Goal: Task Accomplishment & Management: Complete application form

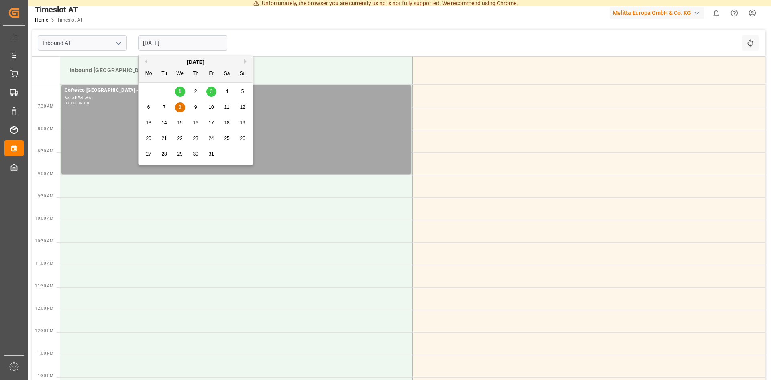
click at [194, 39] on input "[DATE]" at bounding box center [182, 42] width 89 height 15
click at [187, 38] on input "[DATE]" at bounding box center [182, 42] width 89 height 15
click at [163, 105] on span "7" at bounding box center [164, 107] width 3 height 6
type input "[DATE]"
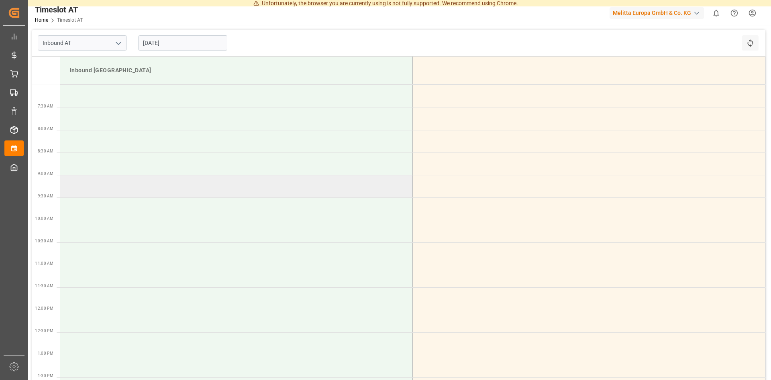
click at [90, 187] on td at bounding box center [236, 186] width 353 height 22
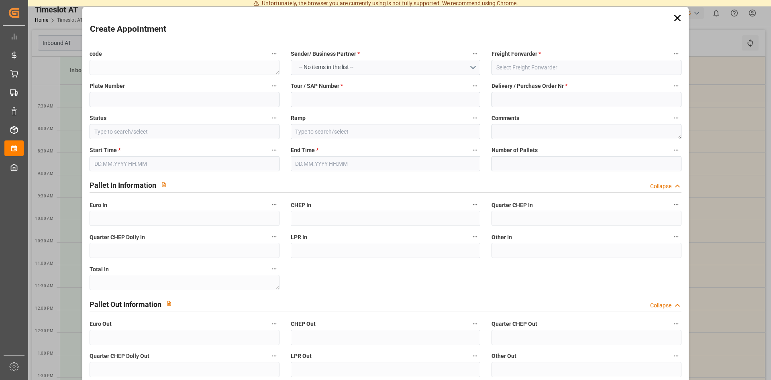
type input "Slot Booked"
type input "Inbound [GEOGRAPHIC_DATA]"
type input "0"
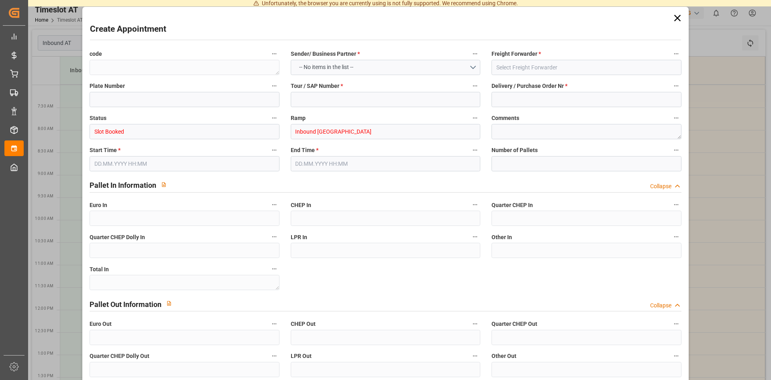
type input "0"
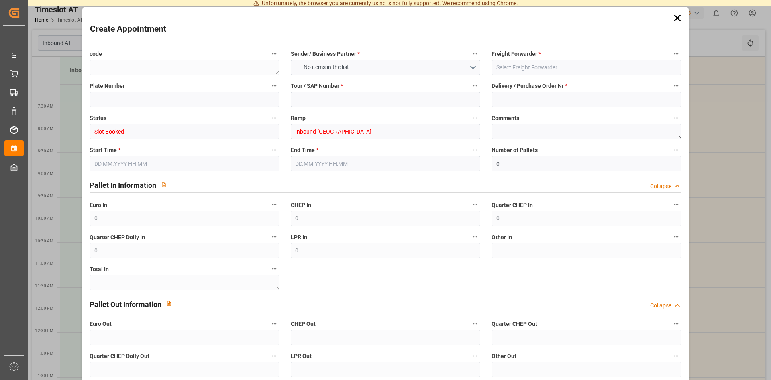
type input "0"
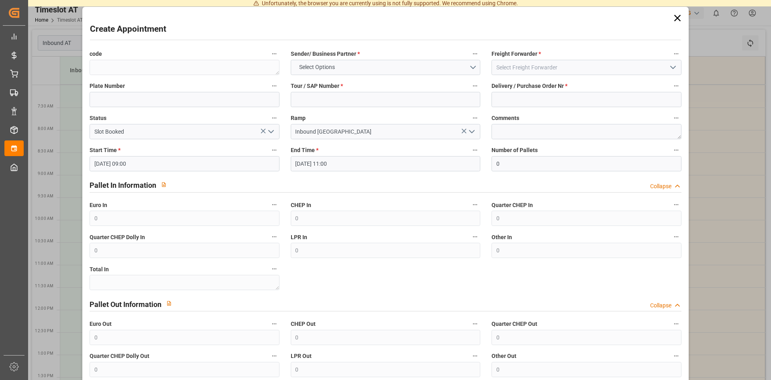
type input "[DATE] 09:00"
type input "[DATE] 11:00"
click at [676, 19] on icon at bounding box center [677, 17] width 11 height 11
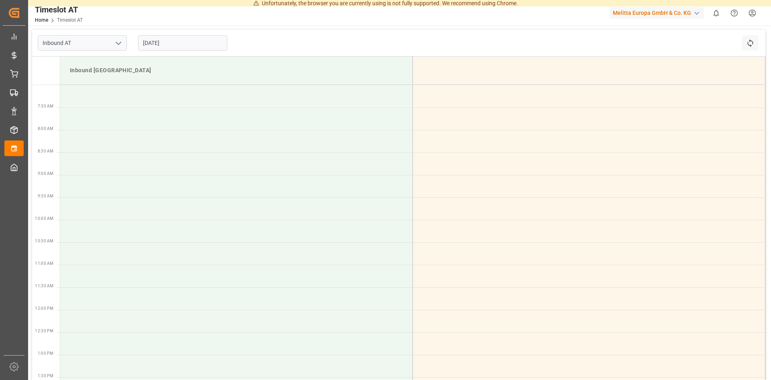
click at [181, 42] on input "[DATE]" at bounding box center [182, 42] width 89 height 15
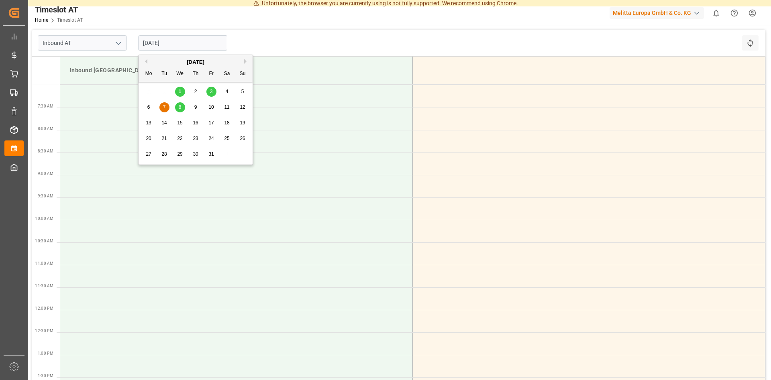
click at [164, 107] on span "7" at bounding box center [164, 107] width 3 height 6
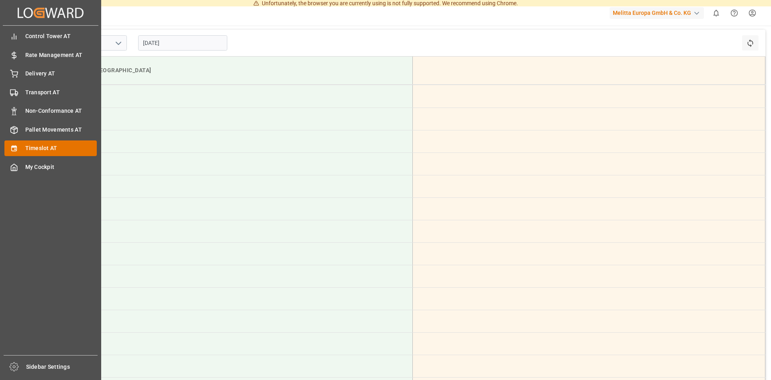
click at [28, 148] on span "Timeslot AT" at bounding box center [61, 148] width 72 height 8
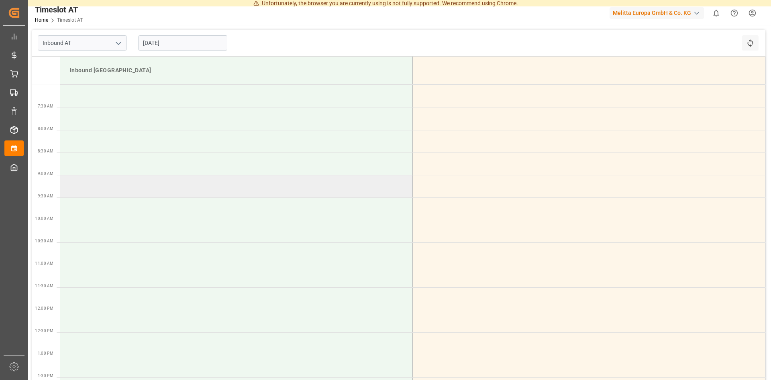
click at [168, 191] on td at bounding box center [236, 186] width 353 height 22
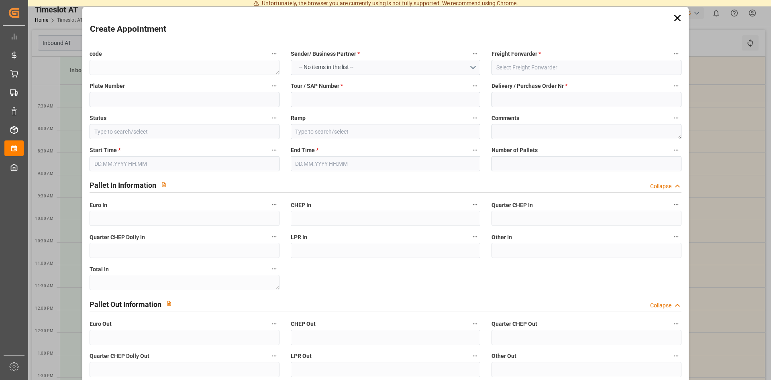
type input "Slot Booked"
type input "Inbound [GEOGRAPHIC_DATA]"
type input "[DATE] 09:00"
type input "[DATE] 11:00"
type input "0"
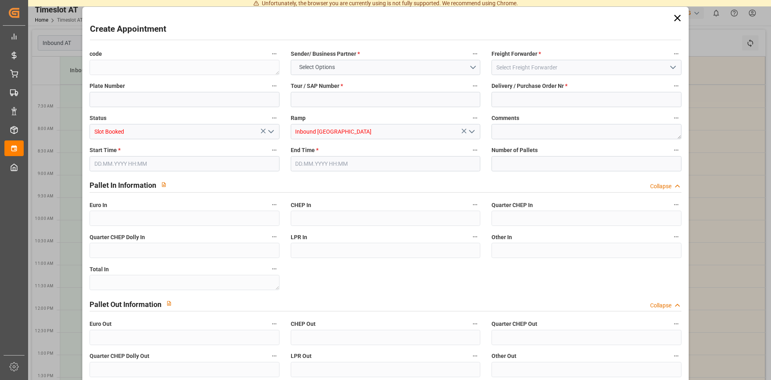
type input "0"
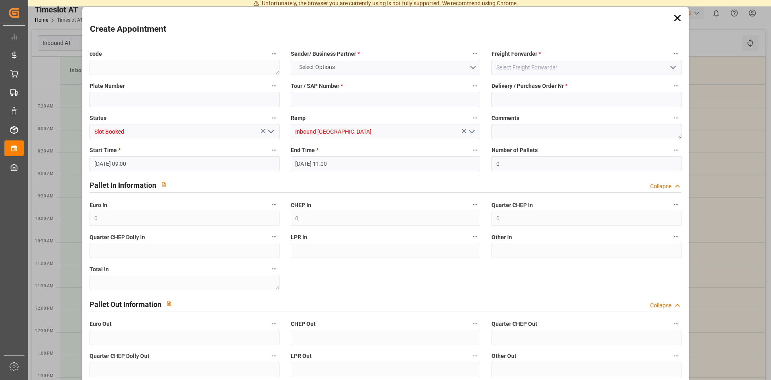
type input "0"
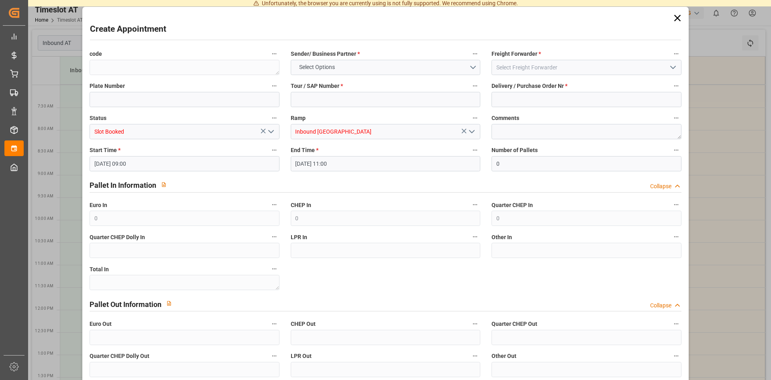
type input "0"
click at [149, 99] on input at bounding box center [185, 99] width 190 height 15
drag, startPoint x: 80, startPoint y: 99, endPoint x: 62, endPoint y: 99, distance: 17.3
click at [90, 99] on input "490058" at bounding box center [185, 99] width 190 height 15
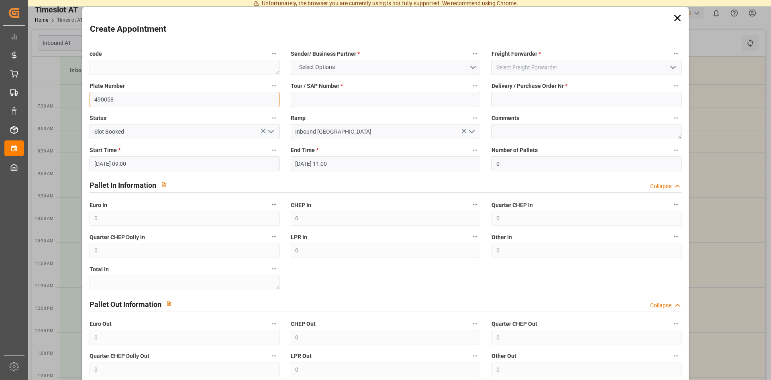
type input "490058"
click at [530, 100] on input at bounding box center [587, 99] width 190 height 15
paste input "490058"
type input "490058"
click at [541, 65] on input at bounding box center [587, 67] width 190 height 15
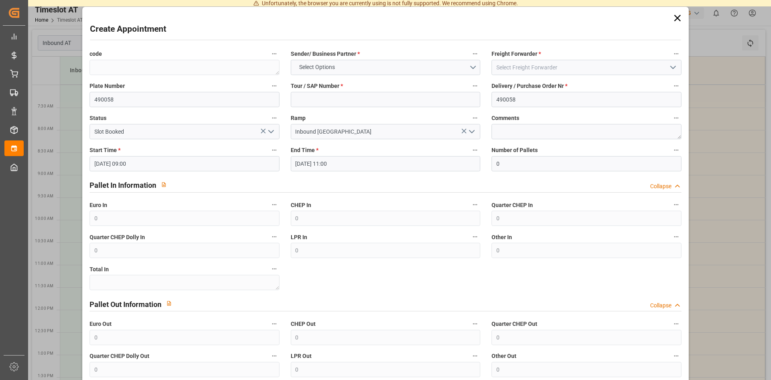
click at [673, 67] on icon "open menu" at bounding box center [674, 68] width 10 height 10
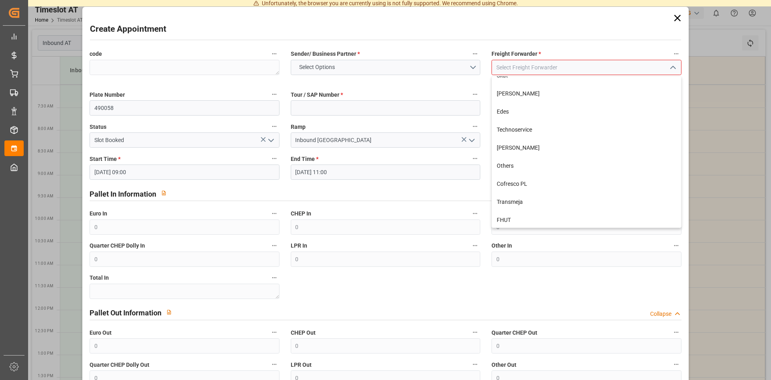
scroll to position [102, 0]
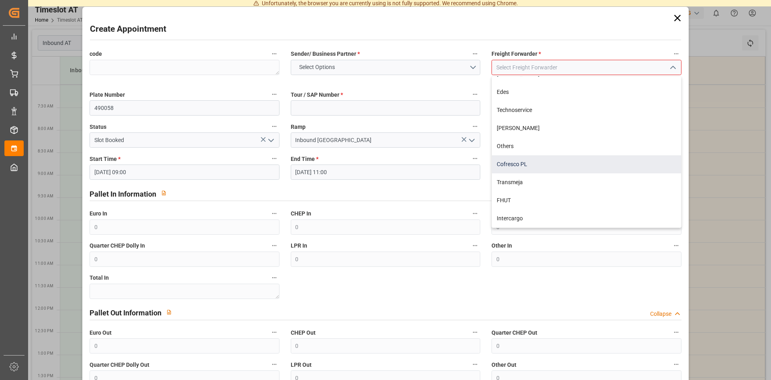
click at [519, 165] on div "Cofresco PL" at bounding box center [586, 164] width 189 height 18
type input "Cofresco PL"
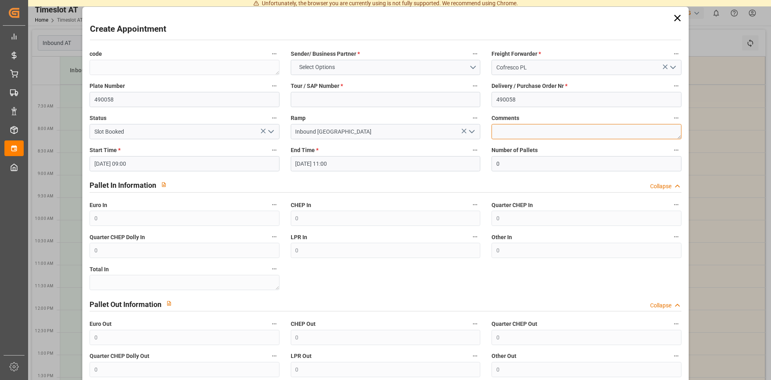
click at [520, 133] on textarea at bounding box center [587, 131] width 190 height 15
type textarea "DSS"
click at [346, 100] on input at bounding box center [386, 99] width 190 height 15
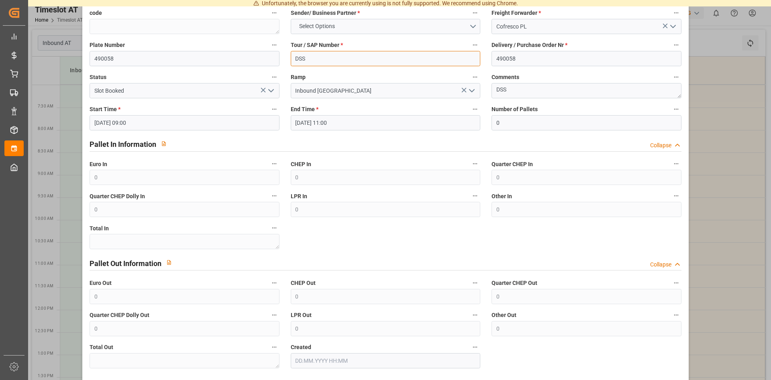
scroll to position [76, 0]
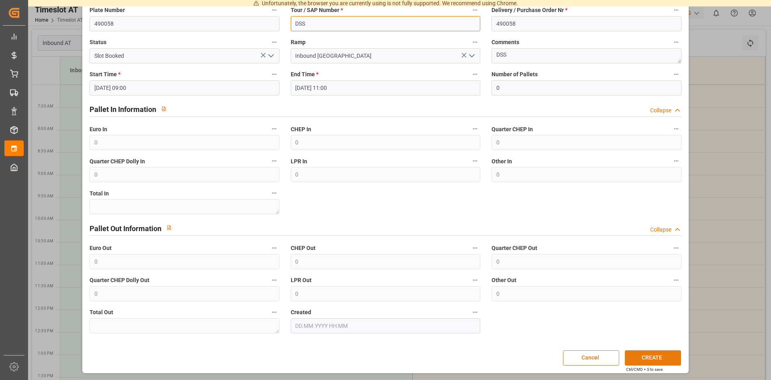
type input "DSS"
click at [643, 355] on button "CREATE" at bounding box center [653, 358] width 56 height 15
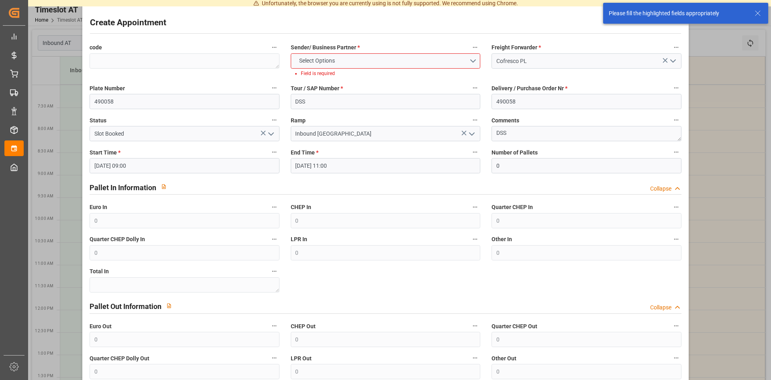
scroll to position [0, 0]
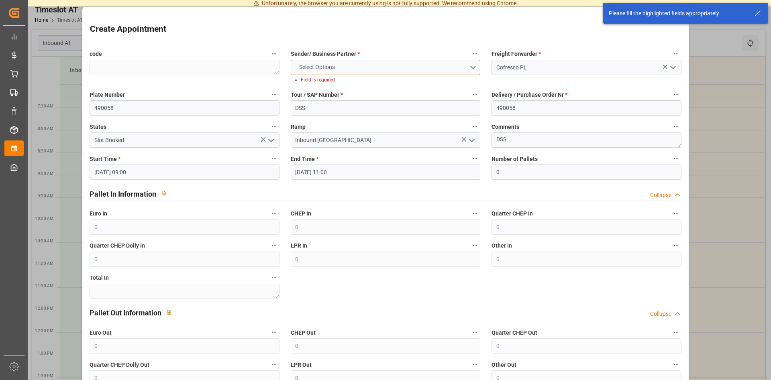
click at [470, 65] on button "Select Options" at bounding box center [386, 67] width 190 height 15
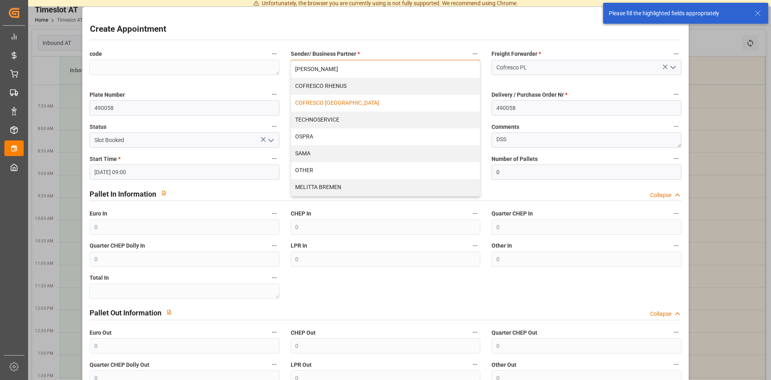
click at [393, 101] on div "COFRESCO [GEOGRAPHIC_DATA]" at bounding box center [385, 103] width 189 height 17
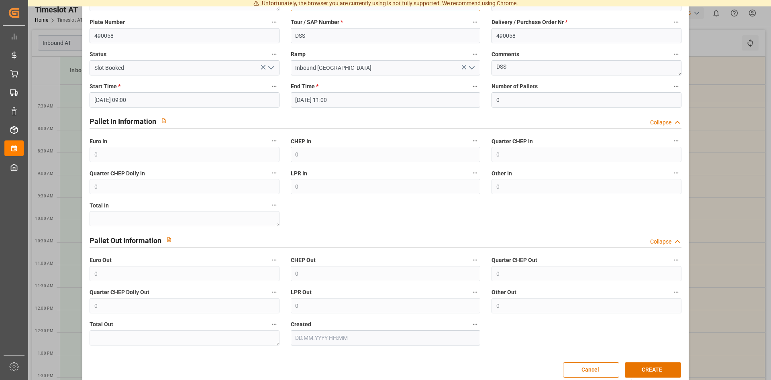
scroll to position [76, 0]
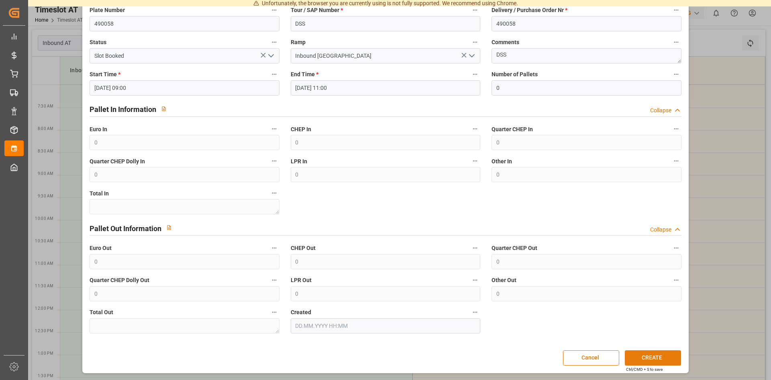
click at [651, 358] on button "CREATE" at bounding box center [653, 358] width 56 height 15
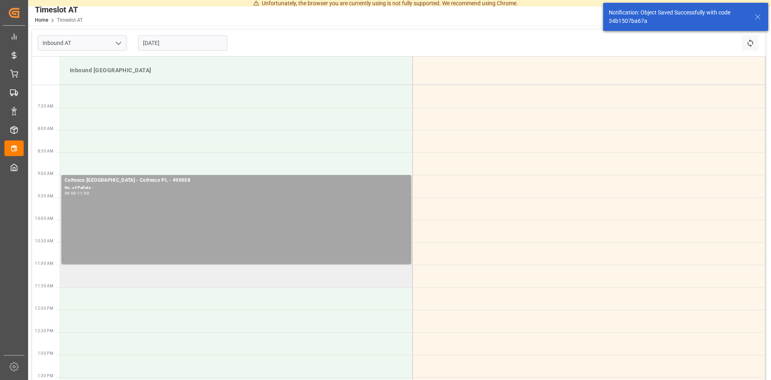
click at [125, 277] on td at bounding box center [236, 276] width 353 height 22
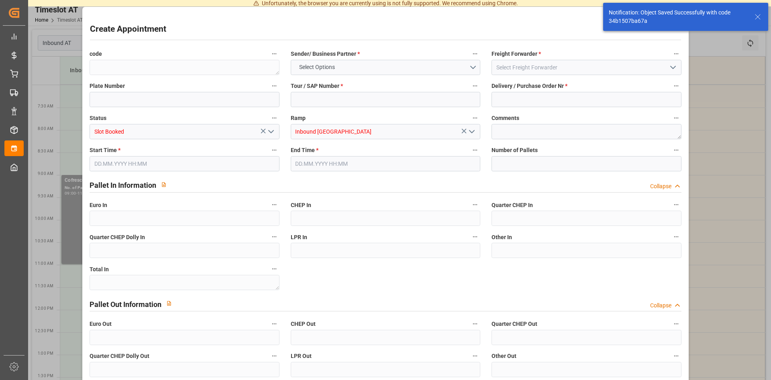
type input "0"
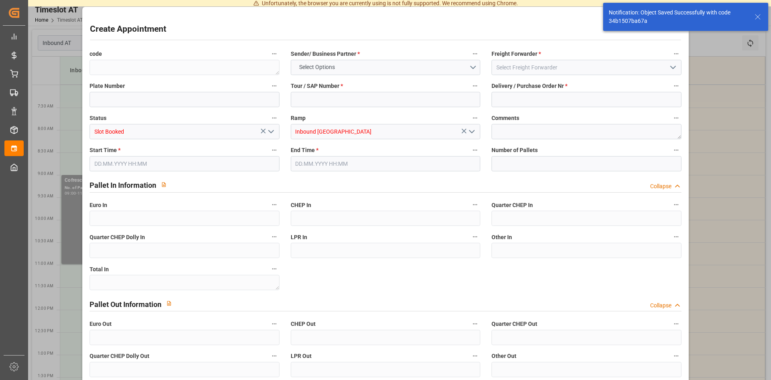
type input "0"
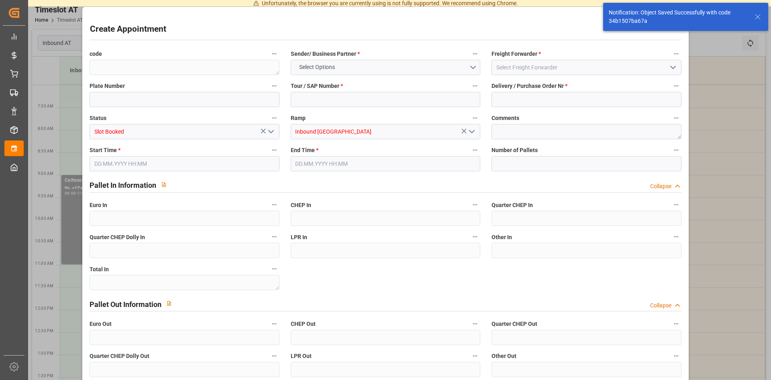
type input "0"
type input "[DATE] 11:00"
type input "[DATE] 13:00"
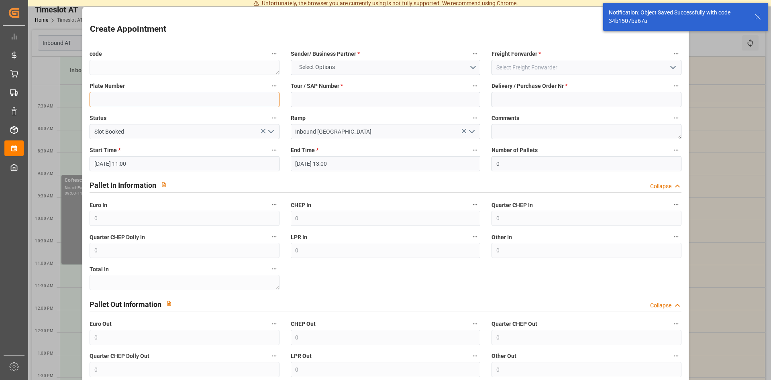
click at [125, 97] on input at bounding box center [185, 99] width 190 height 15
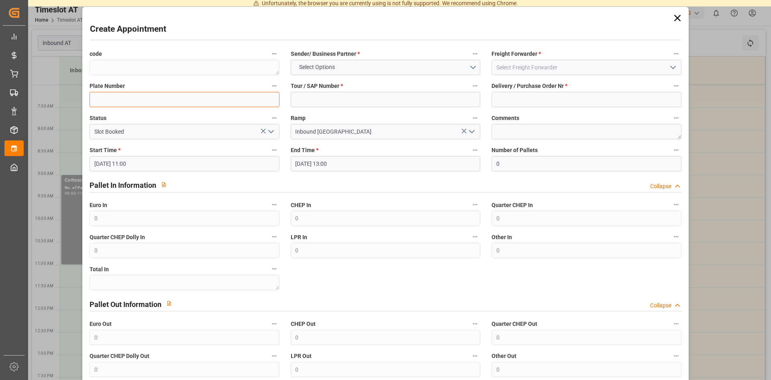
paste input "490058"
type input "490059"
click at [396, 69] on button "Select Options" at bounding box center [386, 67] width 190 height 15
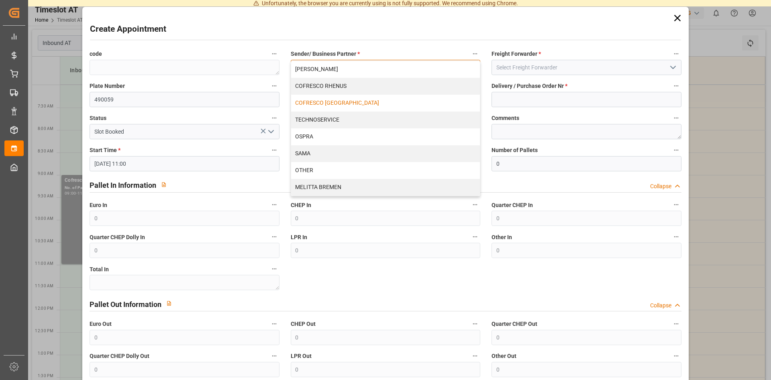
click at [345, 102] on div "COFRESCO [GEOGRAPHIC_DATA]" at bounding box center [385, 103] width 189 height 17
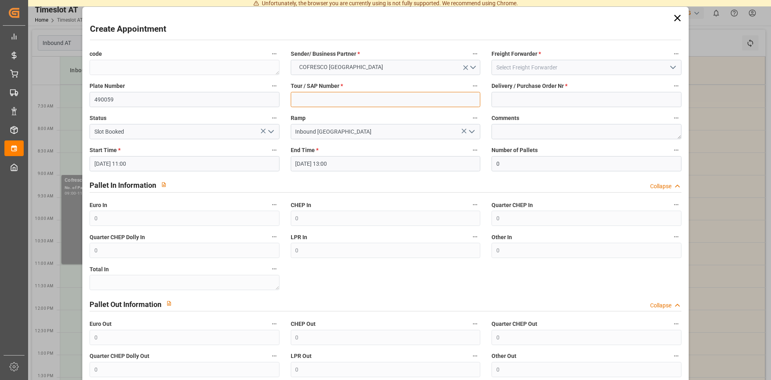
click at [344, 102] on input at bounding box center [386, 99] width 190 height 15
type input "DSS"
click at [579, 69] on input at bounding box center [587, 67] width 190 height 15
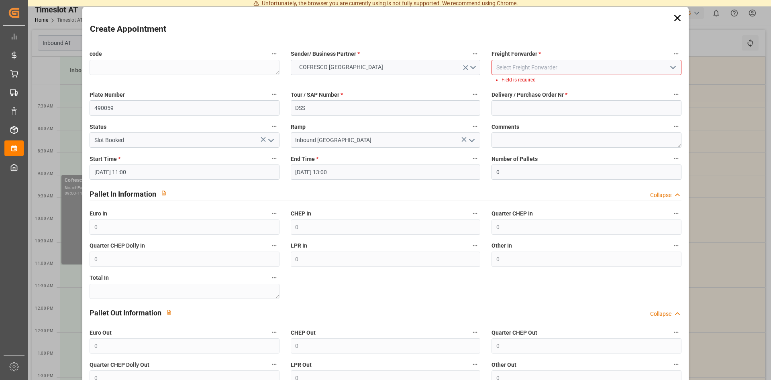
click at [677, 67] on icon "open menu" at bounding box center [674, 68] width 10 height 10
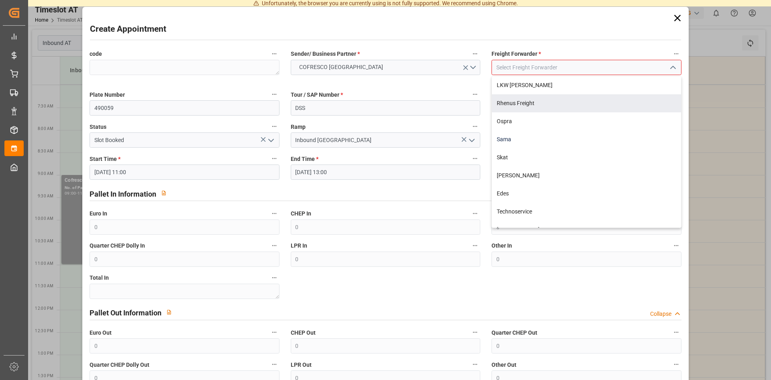
scroll to position [102, 0]
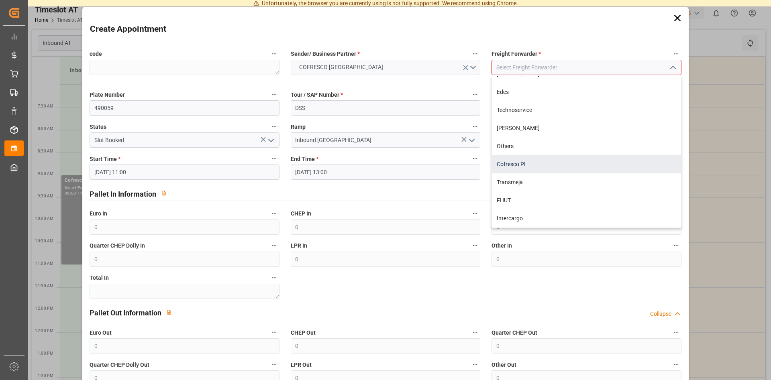
click at [551, 162] on div "Cofresco PL" at bounding box center [586, 164] width 189 height 18
type input "Cofresco PL"
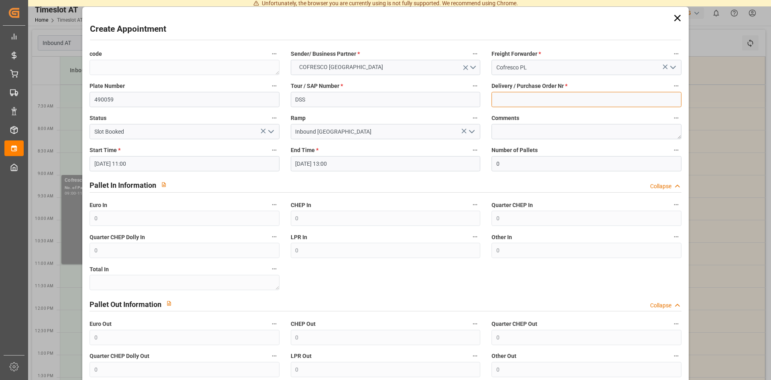
click at [544, 97] on input at bounding box center [587, 99] width 190 height 15
type input "490059"
click at [549, 131] on textarea at bounding box center [587, 131] width 190 height 15
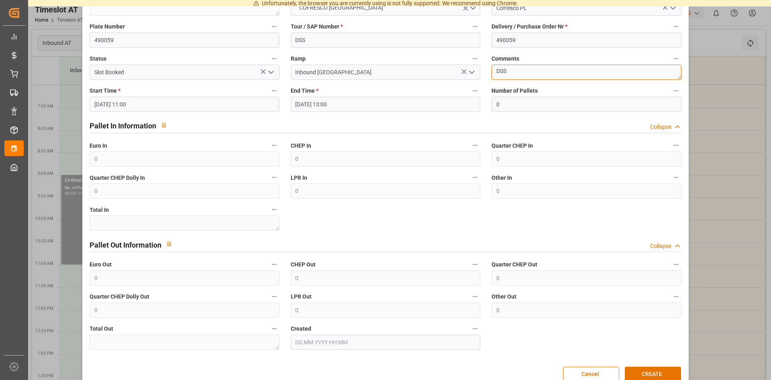
scroll to position [76, 0]
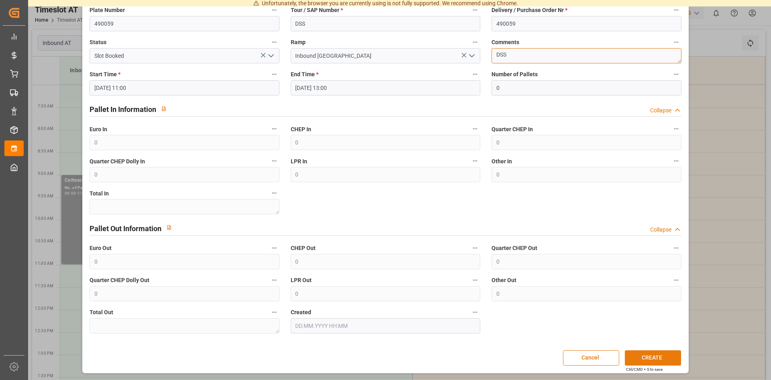
type textarea "DSS"
click at [648, 360] on button "CREATE" at bounding box center [653, 358] width 56 height 15
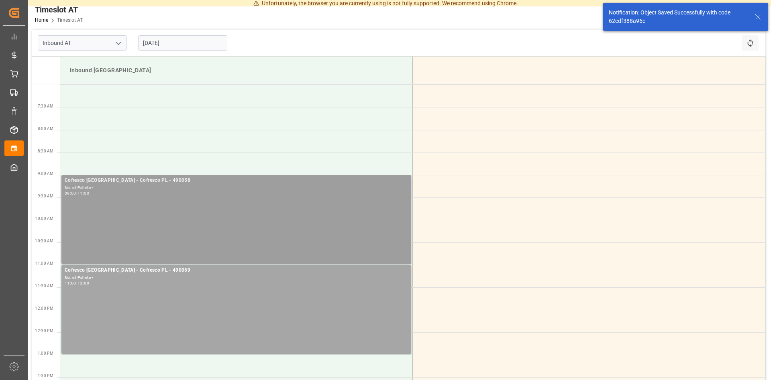
scroll to position [41, 0]
